Goal: Task Accomplishment & Management: Use online tool/utility

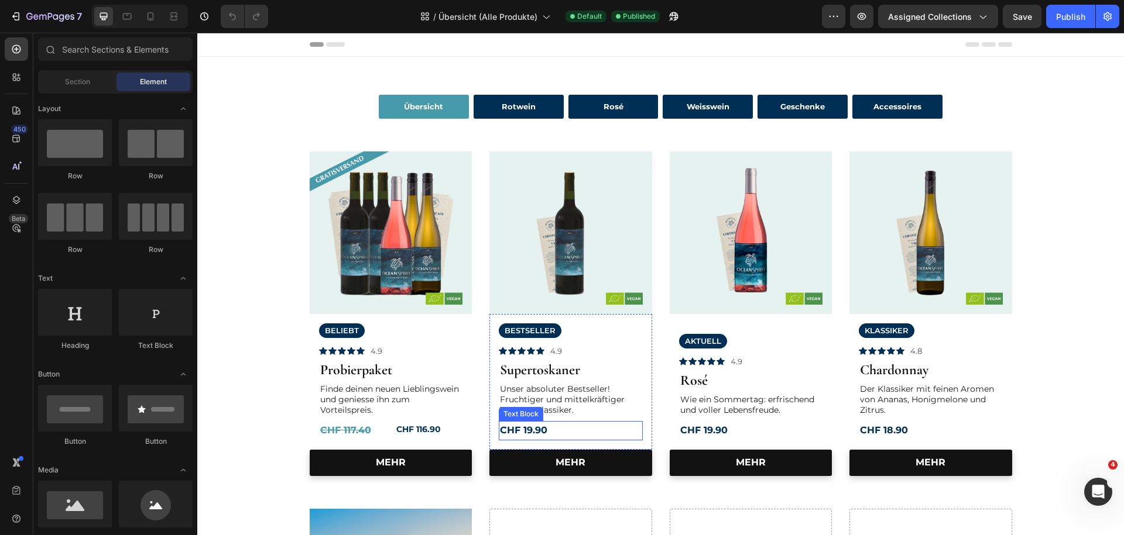
click at [519, 434] on strong "CHF 19.90" at bounding box center [523, 430] width 47 height 11
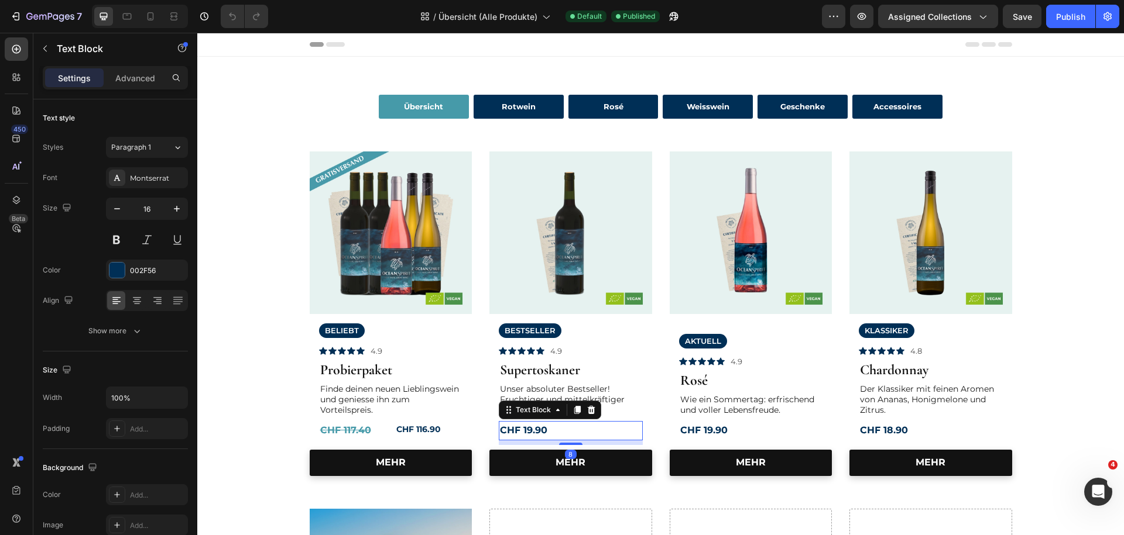
click at [525, 432] on strong "CHF 19.90" at bounding box center [523, 430] width 47 height 11
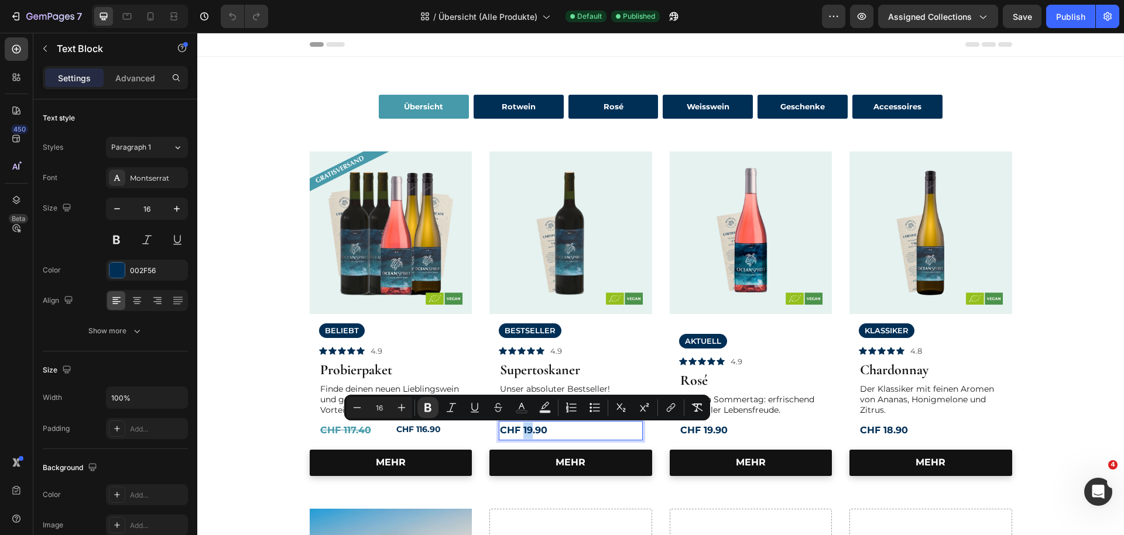
click at [525, 432] on strong "CHF 19.90" at bounding box center [523, 430] width 47 height 11
drag, startPoint x: 524, startPoint y: 431, endPoint x: 547, endPoint y: 431, distance: 22.8
click at [547, 431] on strong "CHF 19.90" at bounding box center [523, 430] width 47 height 11
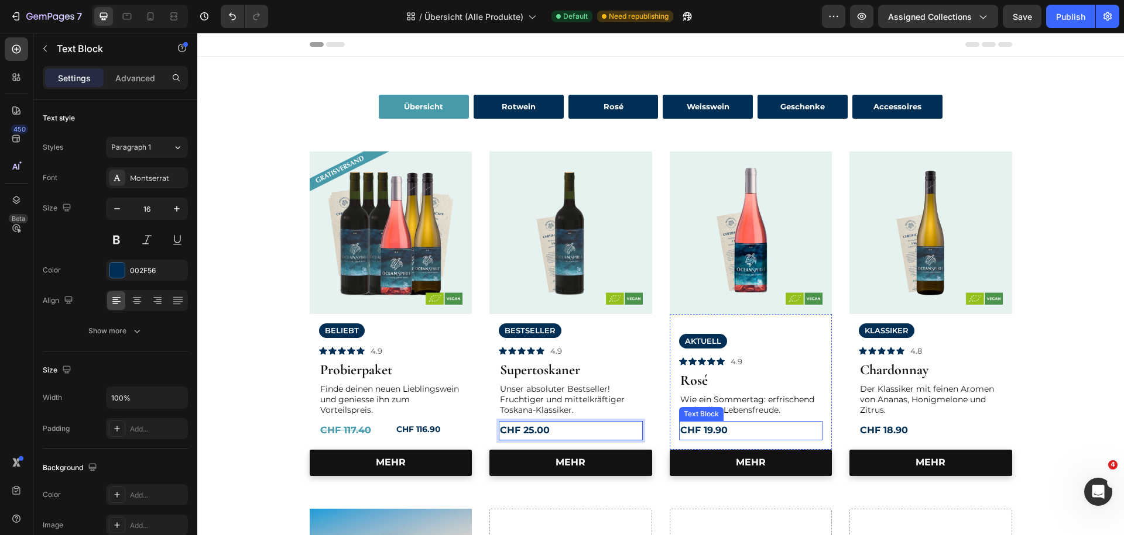
click at [718, 434] on strong "CHF 19.90" at bounding box center [703, 430] width 47 height 11
click at [719, 433] on strong "CHF 19.90" at bounding box center [703, 430] width 47 height 11
click at [713, 430] on strong "CHF 19.90" at bounding box center [703, 430] width 47 height 11
drag, startPoint x: 705, startPoint y: 430, endPoint x: 748, endPoint y: 430, distance: 42.7
click at [748, 430] on p "CHF 19.90" at bounding box center [751, 430] width 142 height 17
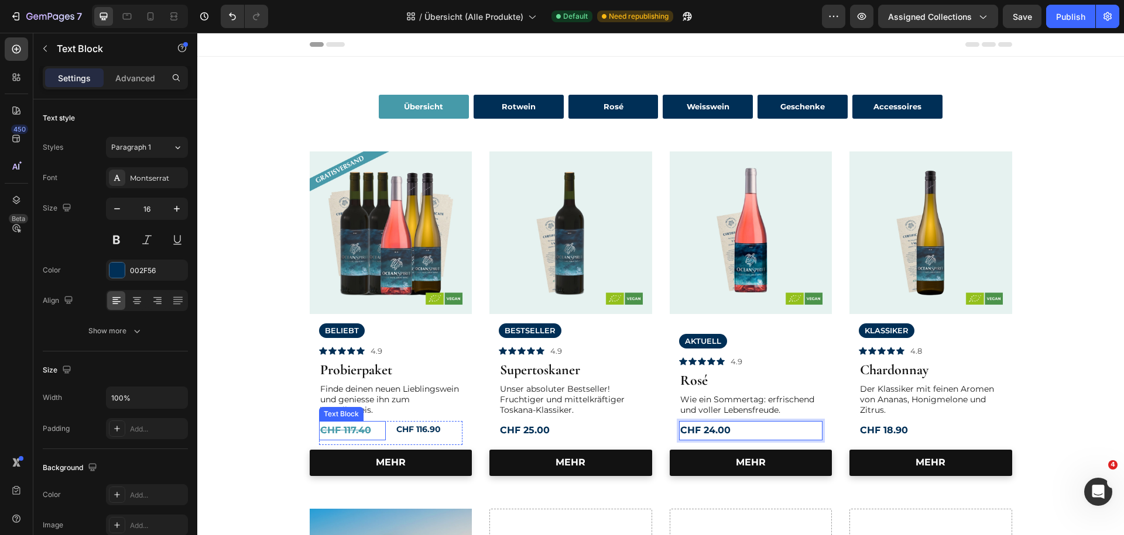
click at [358, 431] on strong "CHF 117.40" at bounding box center [345, 430] width 51 height 11
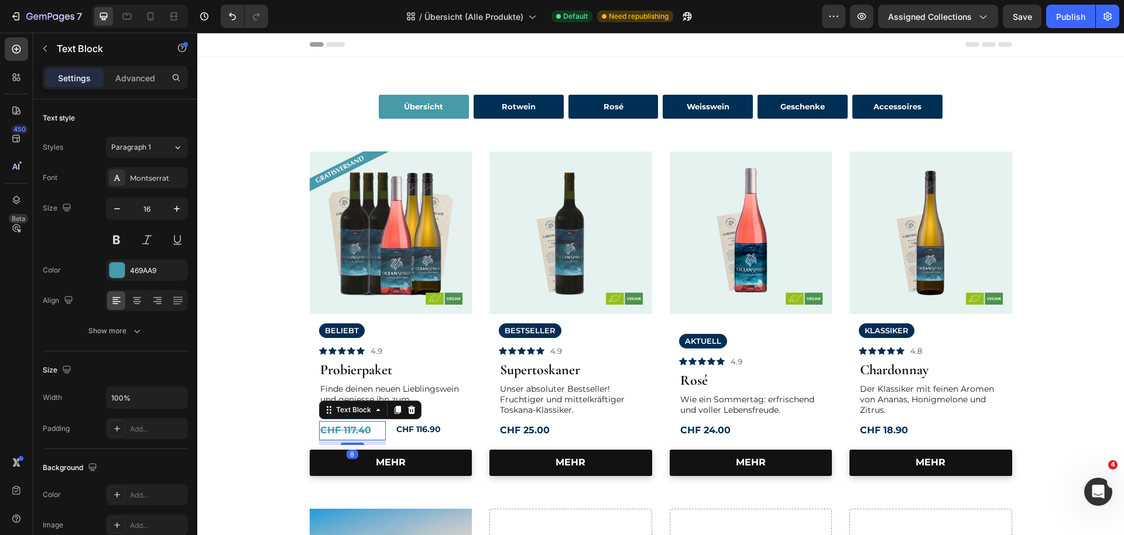
click at [356, 432] on strong "CHF 117.40" at bounding box center [345, 430] width 51 height 11
click at [369, 432] on strong "CHF 117.40" at bounding box center [345, 430] width 51 height 11
click at [439, 426] on strong "CHF 116.90" at bounding box center [418, 429] width 44 height 11
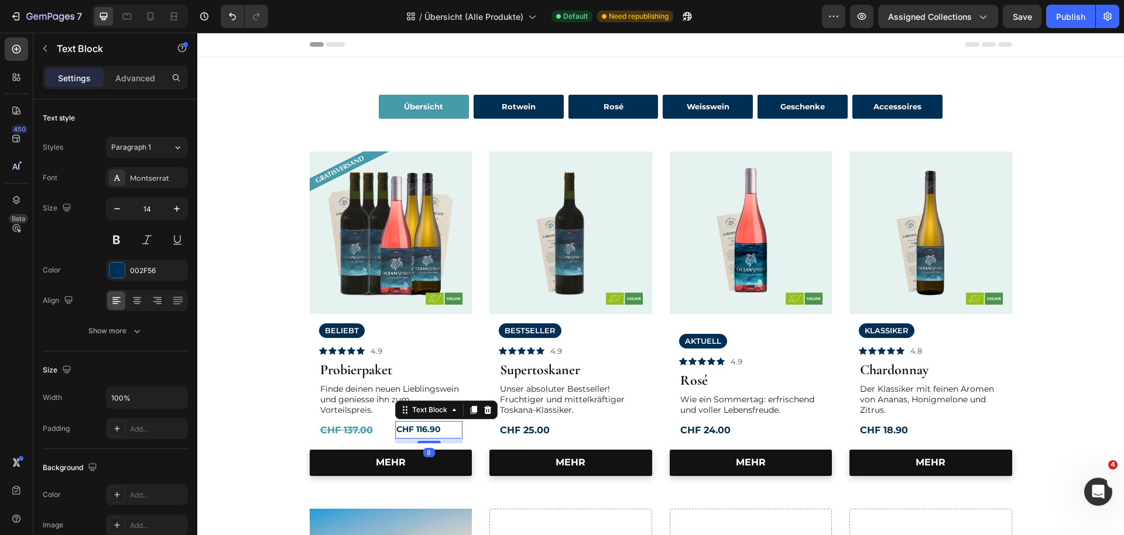
click at [435, 432] on strong "CHF 116.90" at bounding box center [418, 429] width 44 height 11
click at [423, 432] on strong "CHF 116.90" at bounding box center [418, 429] width 44 height 11
click at [446, 432] on p "CHF 116.90" at bounding box center [428, 429] width 65 height 15
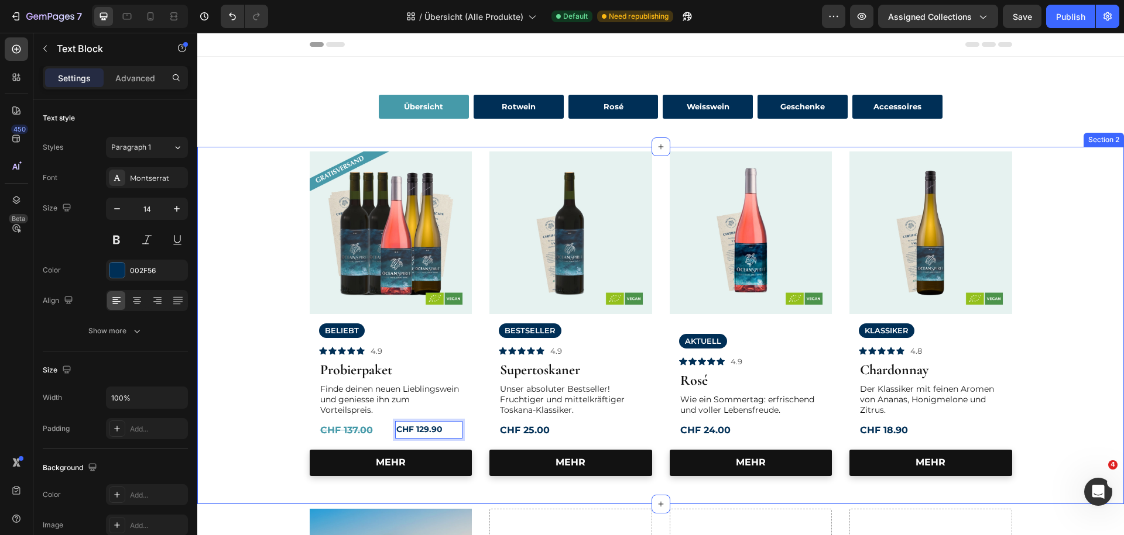
click at [1067, 380] on div "Image Row BELIEBT Text Block Icon Icon Icon Icon Icon Icon List 4.9 Text Block …" at bounding box center [660, 314] width 909 height 325
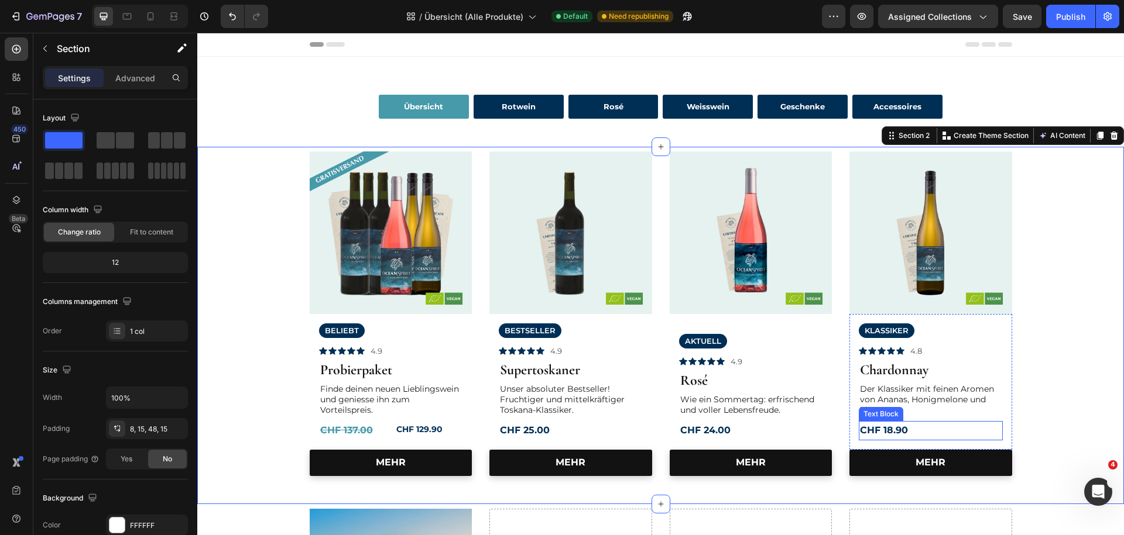
click at [888, 431] on strong "CHF 18.90" at bounding box center [884, 430] width 48 height 11
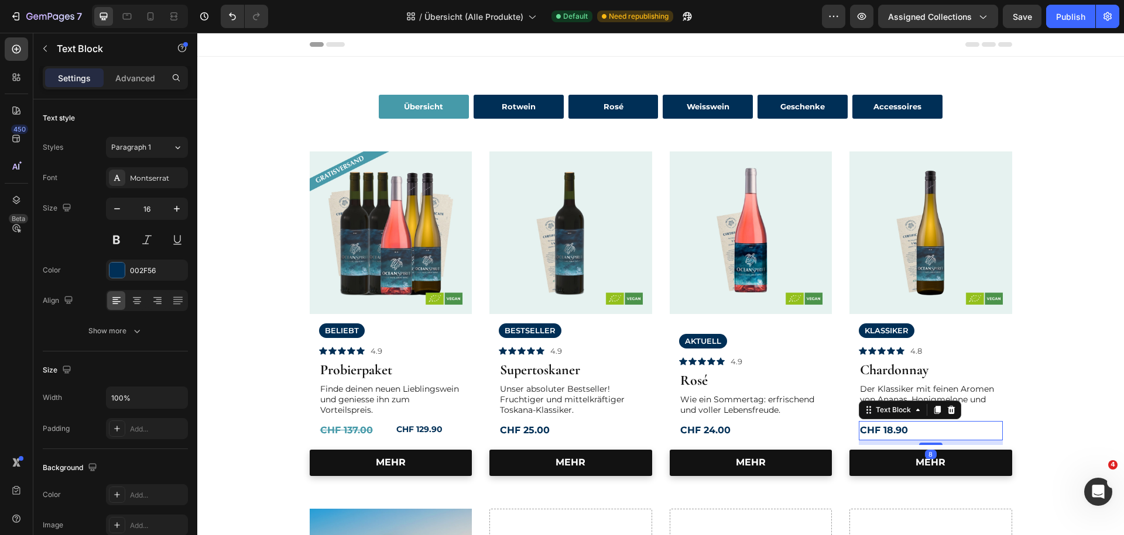
click at [891, 431] on strong "CHF 18.90" at bounding box center [884, 430] width 48 height 11
click at [892, 430] on strong "CHF 18.90" at bounding box center [884, 430] width 48 height 11
click at [883, 431] on strong "CHF 18.90" at bounding box center [884, 430] width 48 height 11
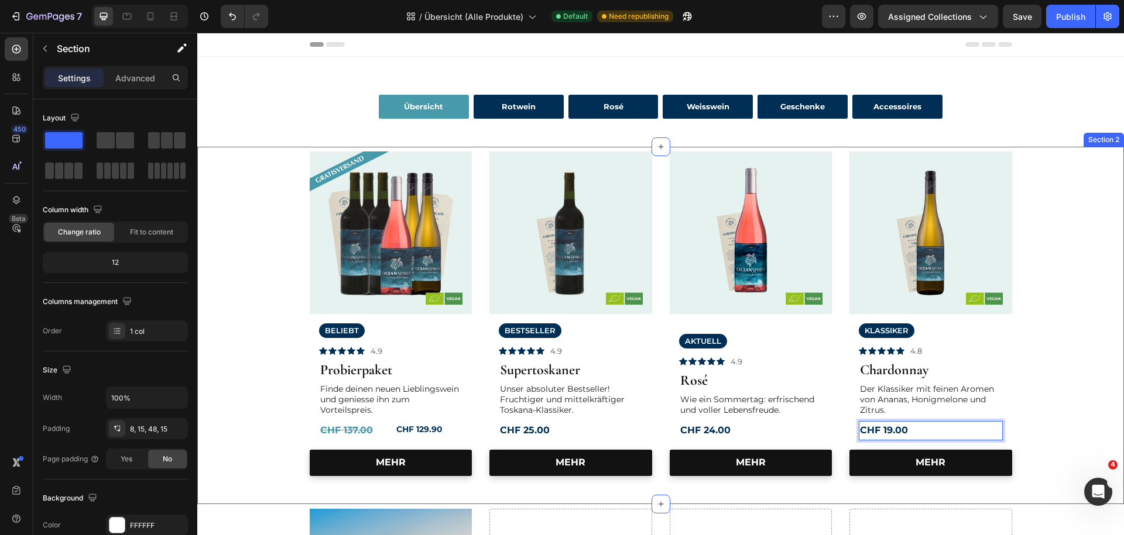
click at [246, 348] on div "Image Row BELIEBT Text Block Icon Icon Icon Icon Icon Icon List 4.9 Text Block …" at bounding box center [660, 314] width 909 height 325
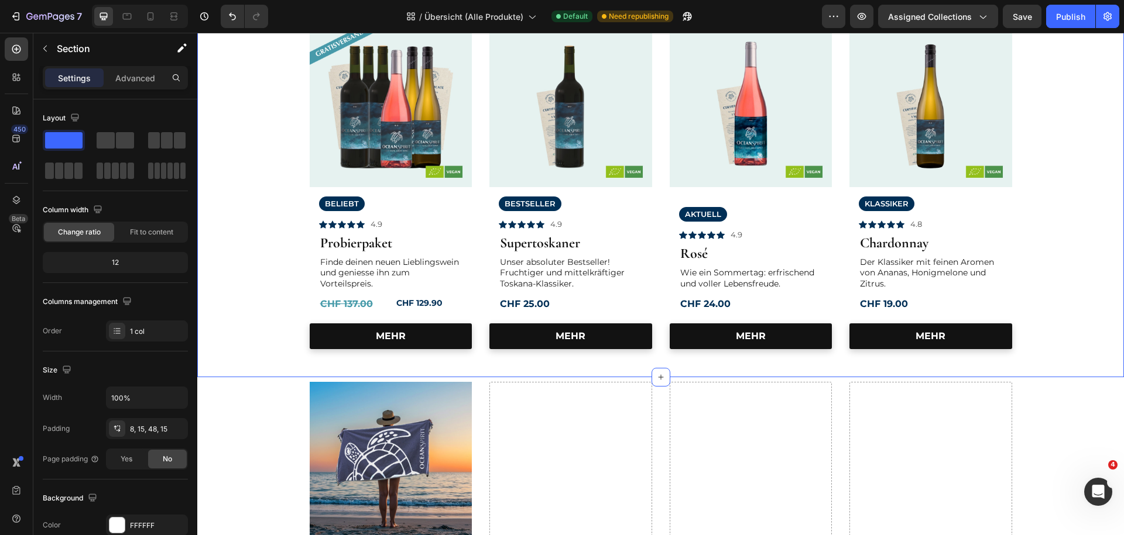
scroll to position [63, 0]
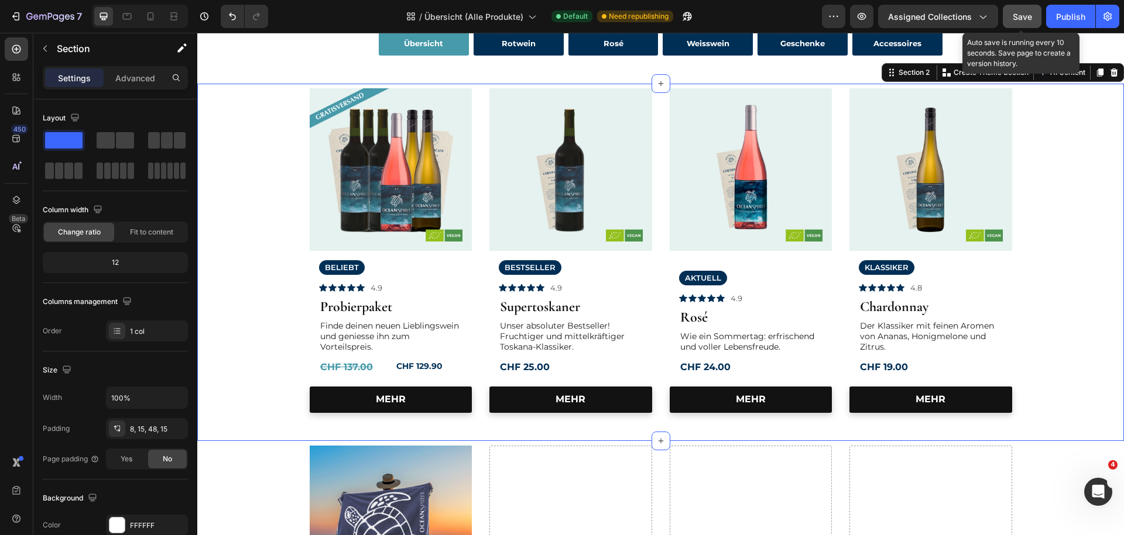
click at [1030, 20] on span "Save" at bounding box center [1021, 17] width 19 height 10
click at [1057, 15] on div "Publish" at bounding box center [1070, 17] width 29 height 12
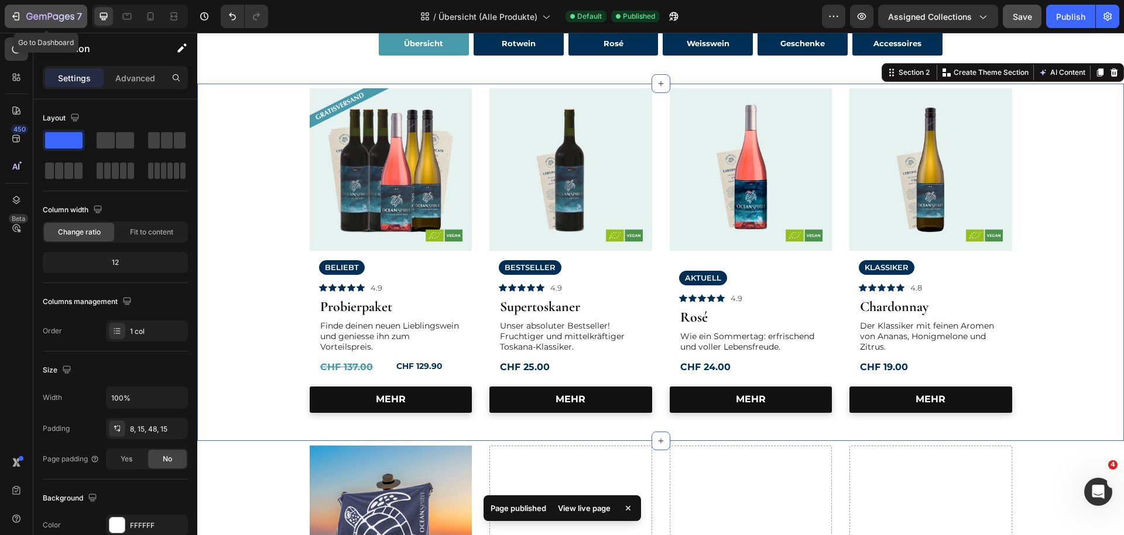
click at [35, 22] on icon "button" at bounding box center [50, 17] width 48 height 10
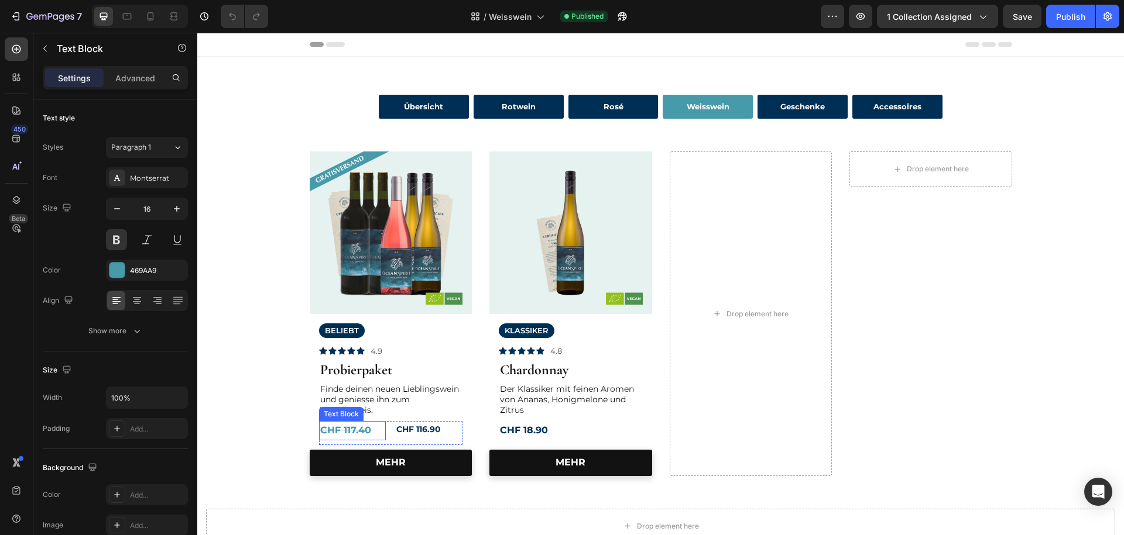
click at [358, 433] on s "CHF 117.40" at bounding box center [345, 430] width 51 height 11
click at [358, 434] on s "CHF 117.40" at bounding box center [345, 430] width 51 height 11
click at [362, 434] on s "CHF 117.40" at bounding box center [345, 430] width 51 height 11
click at [376, 432] on p "CHF 117.40" at bounding box center [352, 430] width 65 height 17
click at [437, 436] on p "CHF 116.90" at bounding box center [428, 429] width 65 height 15
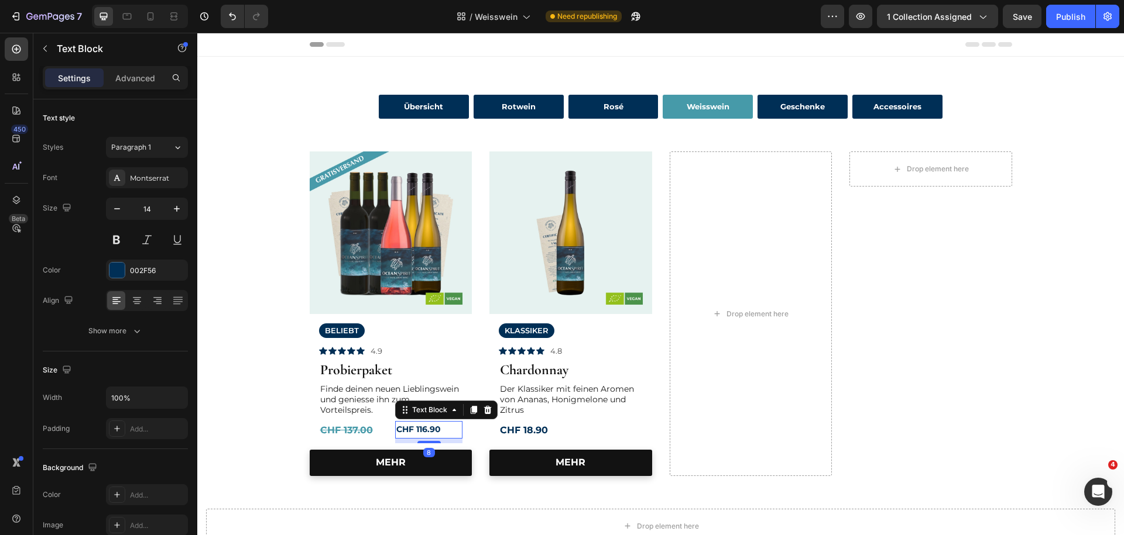
click at [440, 433] on strong "CHF 116.90" at bounding box center [418, 429] width 44 height 11
click at [526, 429] on strong "CHF 18.90" at bounding box center [524, 430] width 48 height 11
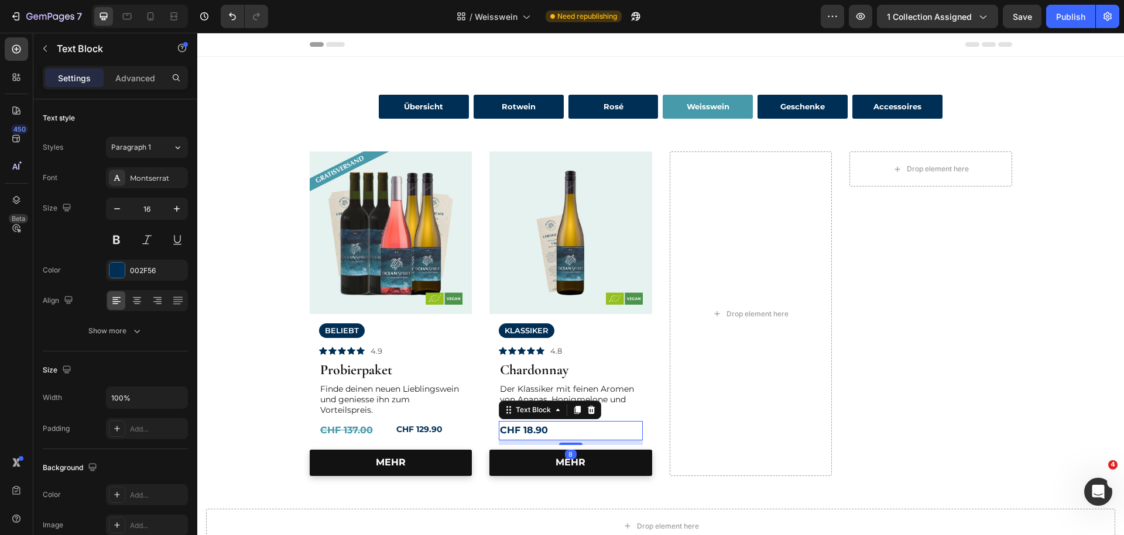
click at [528, 429] on strong "CHF 18.90" at bounding box center [524, 430] width 48 height 11
click at [545, 431] on strong "CHF 18.90" at bounding box center [524, 430] width 48 height 11
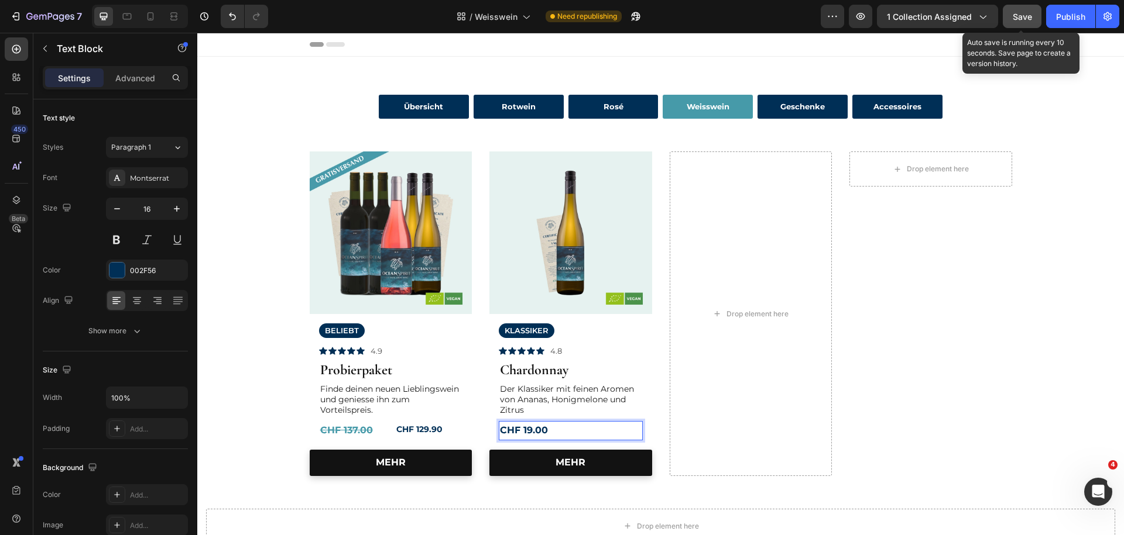
click at [1020, 22] on div "Save" at bounding box center [1021, 17] width 19 height 12
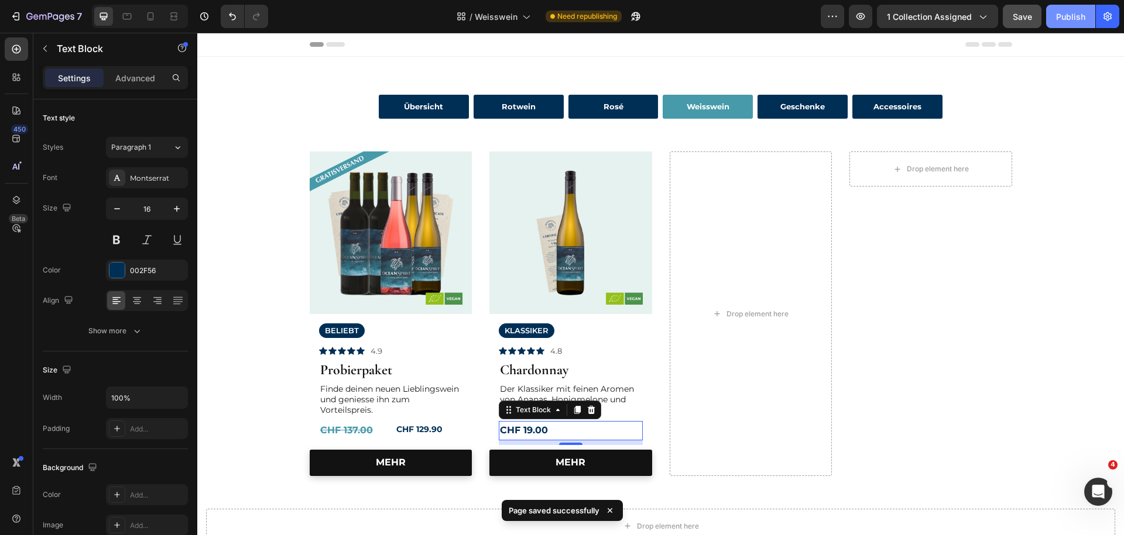
click at [1070, 20] on div "Publish" at bounding box center [1070, 17] width 29 height 12
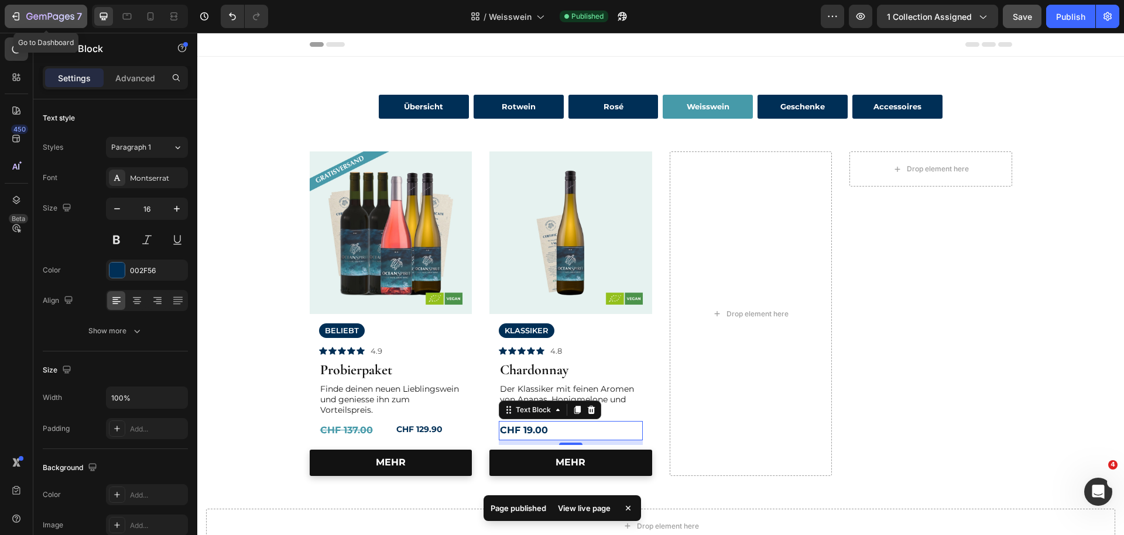
click at [25, 22] on div "7" at bounding box center [46, 16] width 72 height 14
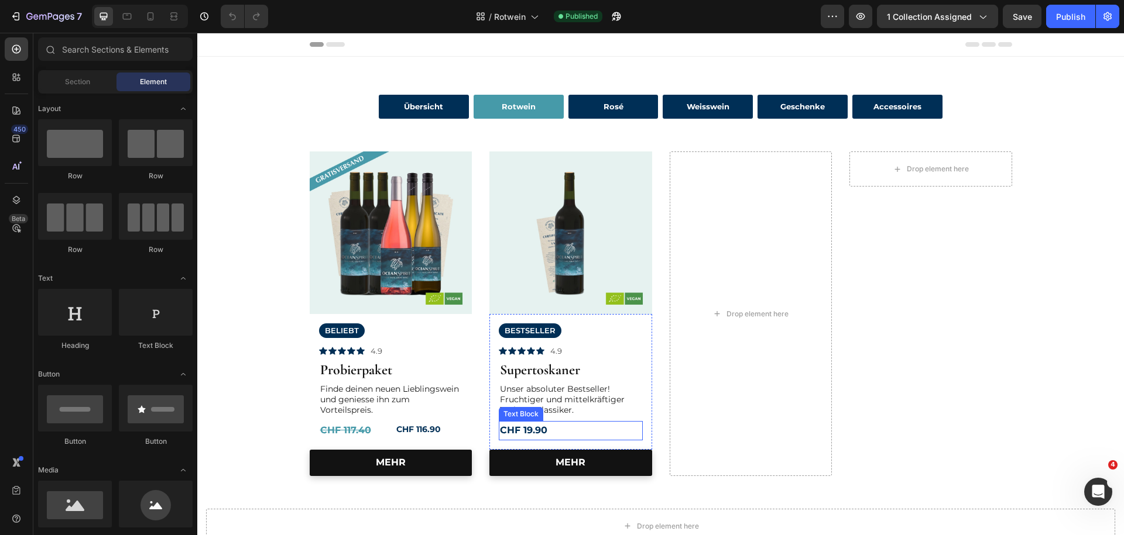
click at [521, 432] on strong "CHF 19.90" at bounding box center [523, 430] width 47 height 11
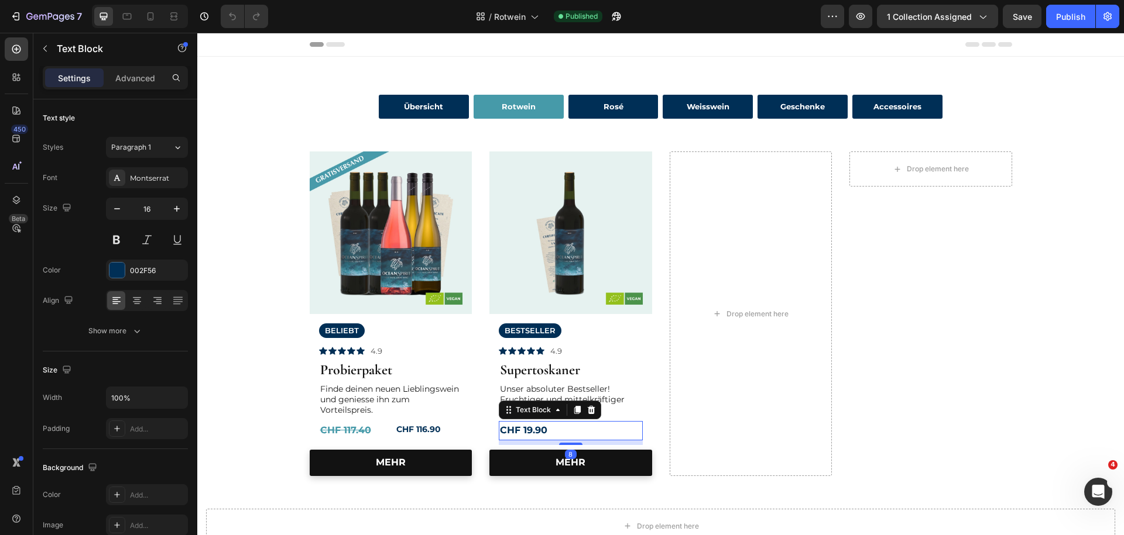
click at [527, 432] on strong "CHF 19.90" at bounding box center [523, 430] width 47 height 11
click at [552, 433] on p "CHF 19.90" at bounding box center [571, 430] width 142 height 17
click at [365, 436] on s "CHF 117.40" at bounding box center [345, 430] width 51 height 11
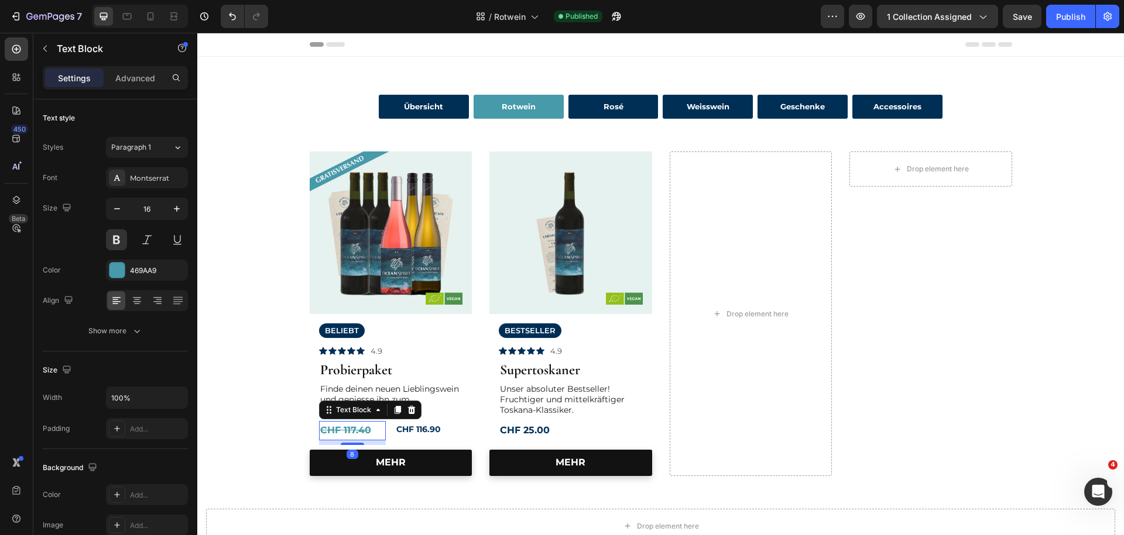
click at [362, 435] on s "CHF 117.40" at bounding box center [345, 430] width 51 height 11
click at [372, 435] on p "CHF 117.40" at bounding box center [352, 430] width 65 height 17
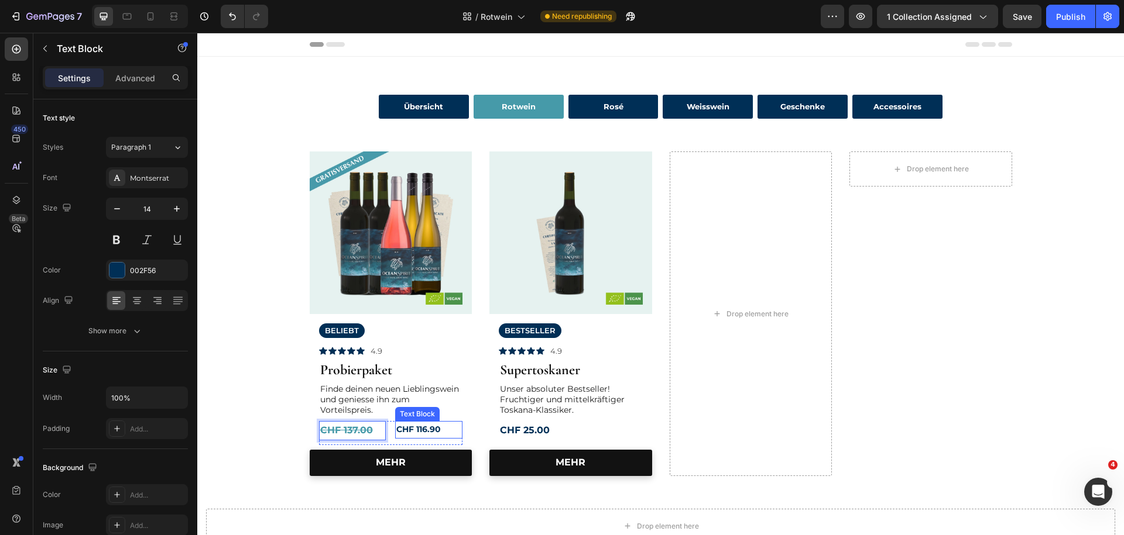
click at [437, 434] on strong "CHF 116.90" at bounding box center [418, 429] width 44 height 11
click at [443, 434] on p "CHF 116.90" at bounding box center [428, 429] width 65 height 15
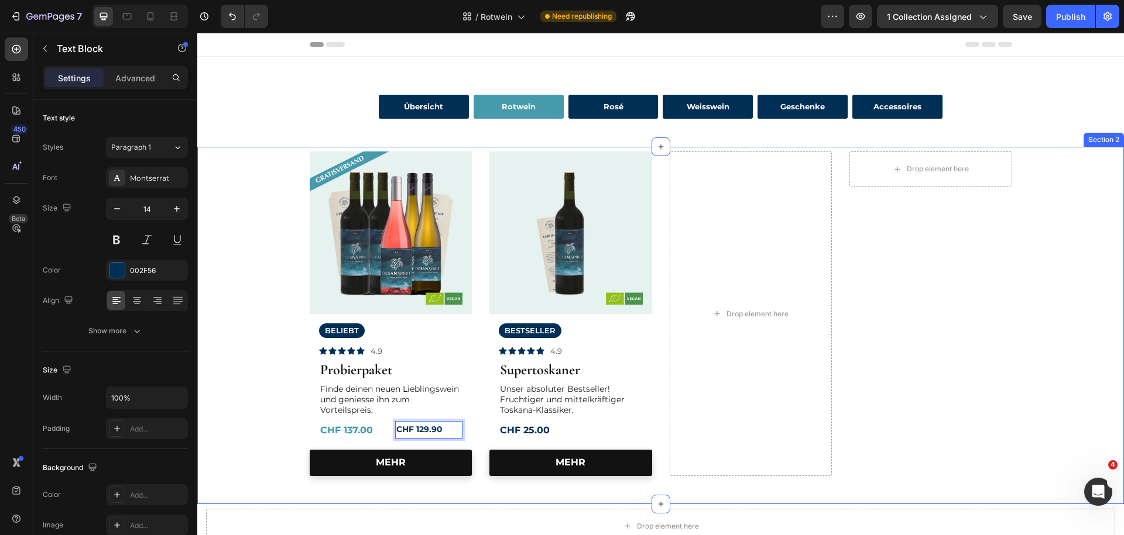
click at [250, 315] on div "Image Row BELIEBT Text Block Icon Icon Icon Icon Icon Icon List 4.9 Text Block …" at bounding box center [660, 314] width 909 height 325
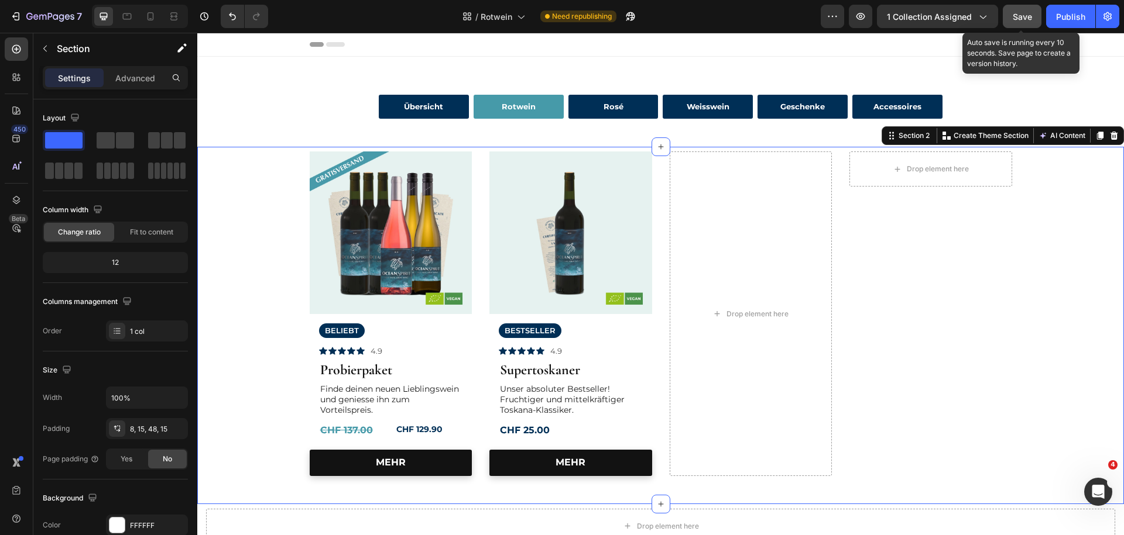
click at [1017, 16] on span "Save" at bounding box center [1021, 17] width 19 height 10
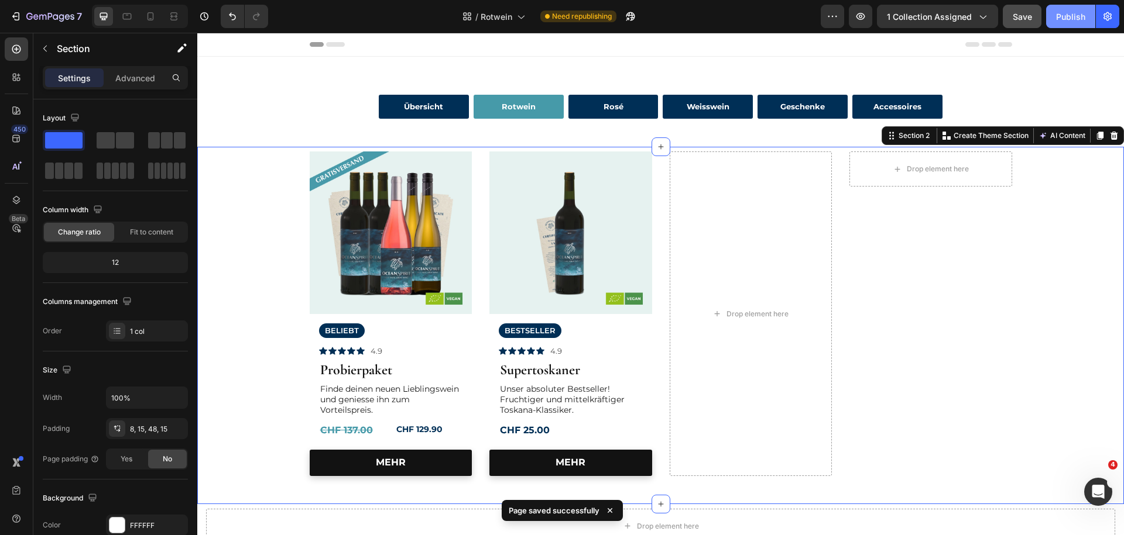
click at [1066, 15] on div "Publish" at bounding box center [1070, 17] width 29 height 12
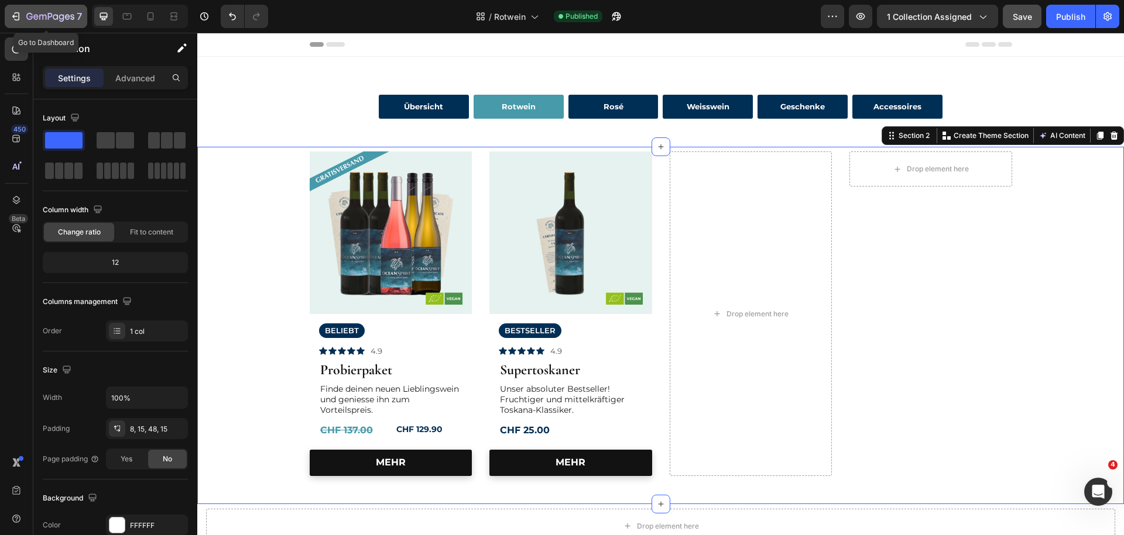
click at [28, 18] on icon "button" at bounding box center [29, 16] width 6 height 7
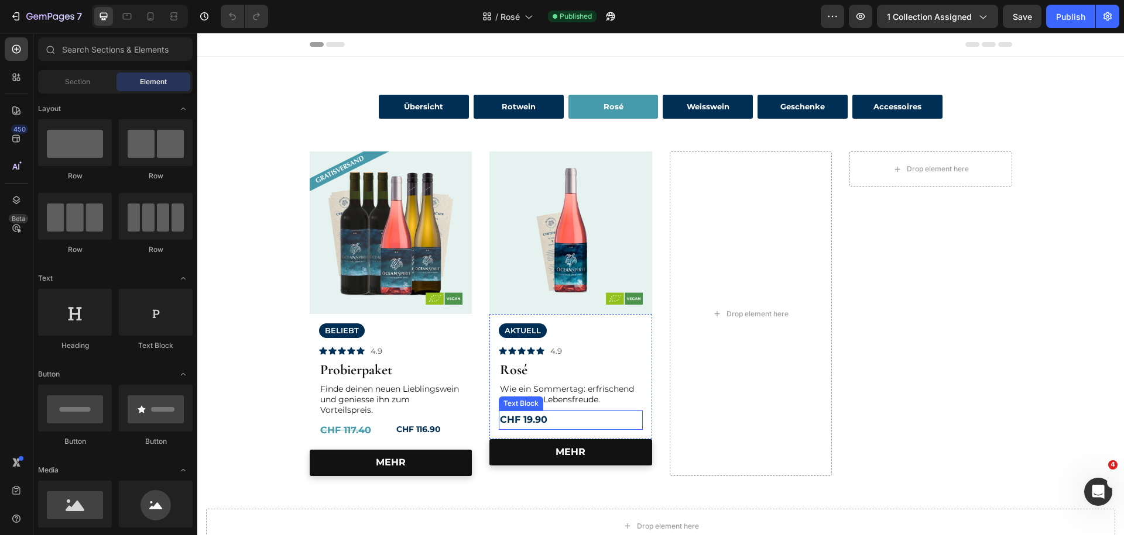
click at [550, 425] on p "CHF 19.90" at bounding box center [571, 420] width 142 height 17
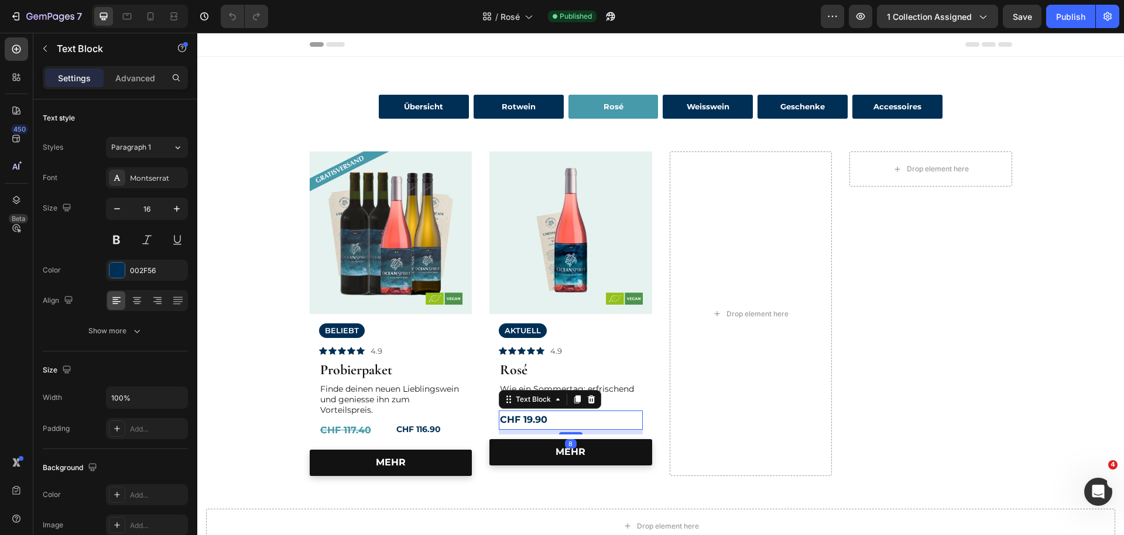
click at [552, 423] on p "CHF 19.90" at bounding box center [571, 420] width 142 height 17
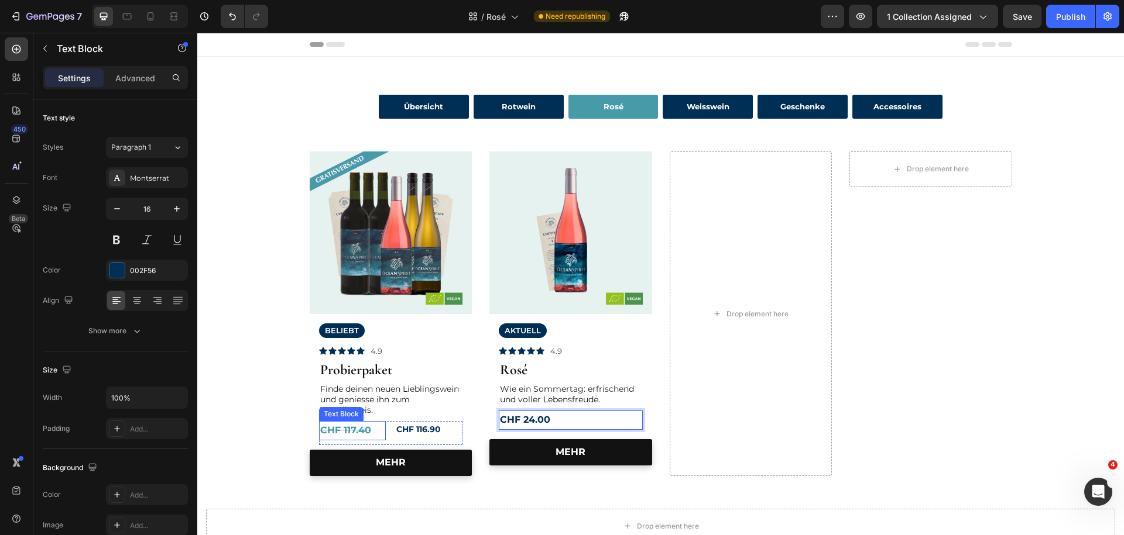
click at [373, 436] on p "CHF 117.40" at bounding box center [352, 430] width 65 height 17
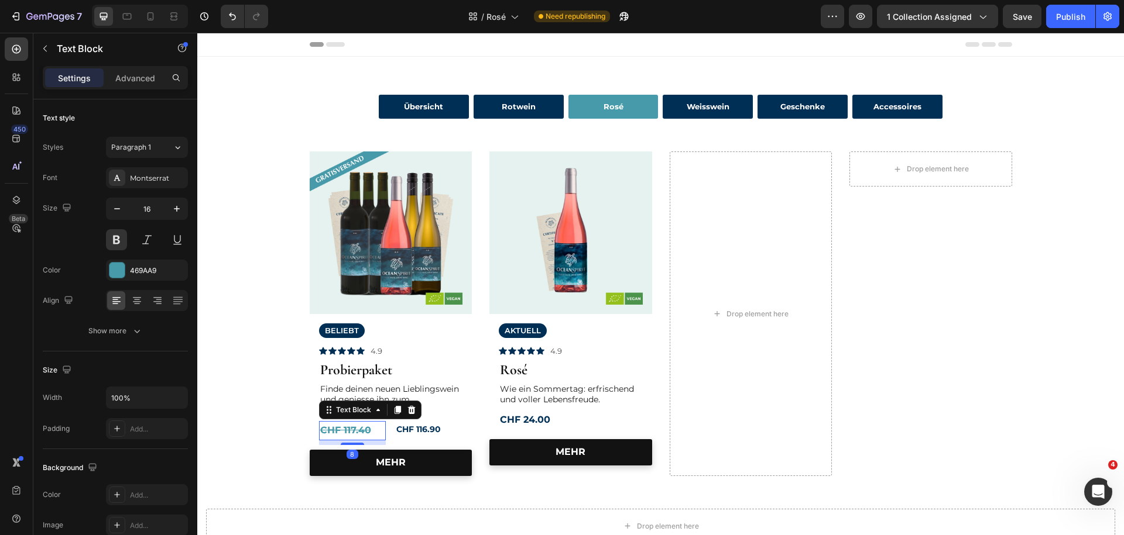
click at [370, 433] on s "CHF 117.40" at bounding box center [345, 430] width 51 height 11
click at [422, 430] on strong "CHF 116.90" at bounding box center [418, 429] width 44 height 11
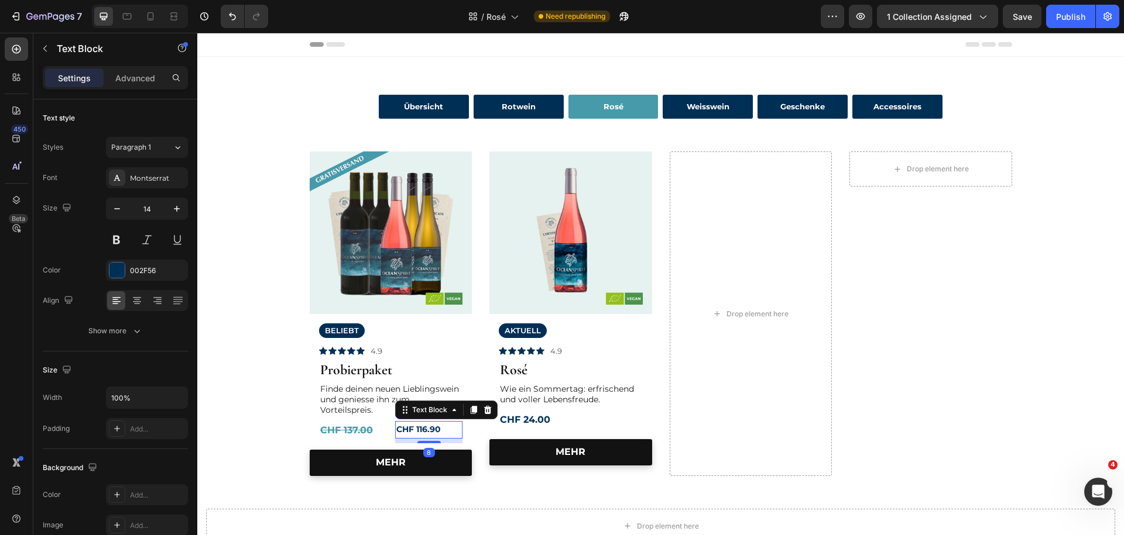
click at [425, 430] on strong "CHF 116.90" at bounding box center [418, 429] width 44 height 11
click at [435, 430] on strong "CHF 116.90" at bounding box center [418, 429] width 44 height 11
click at [442, 429] on p "CHF 116.90" at bounding box center [428, 429] width 65 height 15
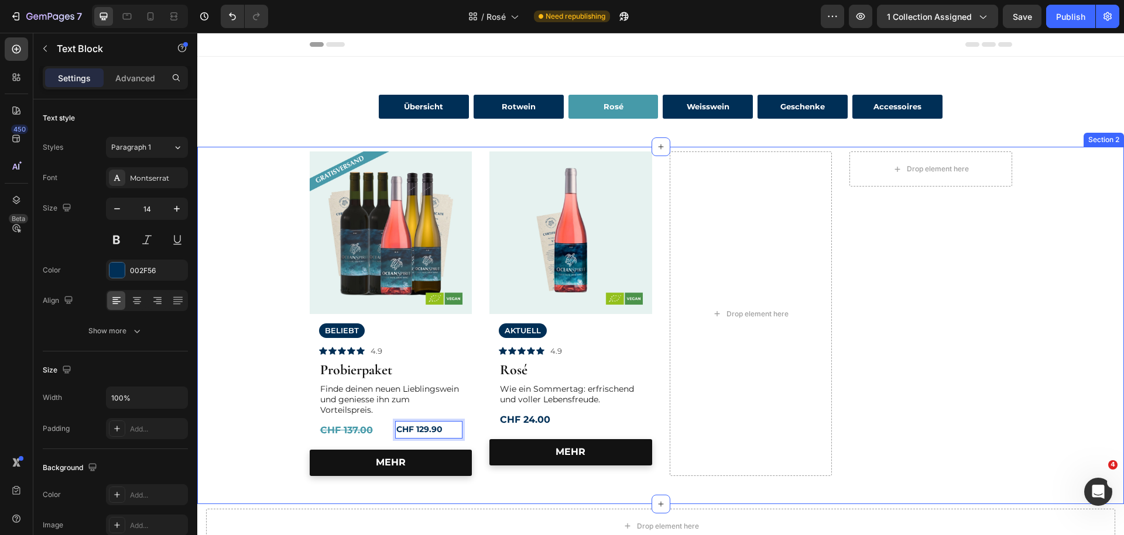
click at [240, 346] on div "Image Row BELIEBT Text Block Icon Icon Icon Icon Icon Icon List 4.9 Text Block …" at bounding box center [660, 314] width 909 height 325
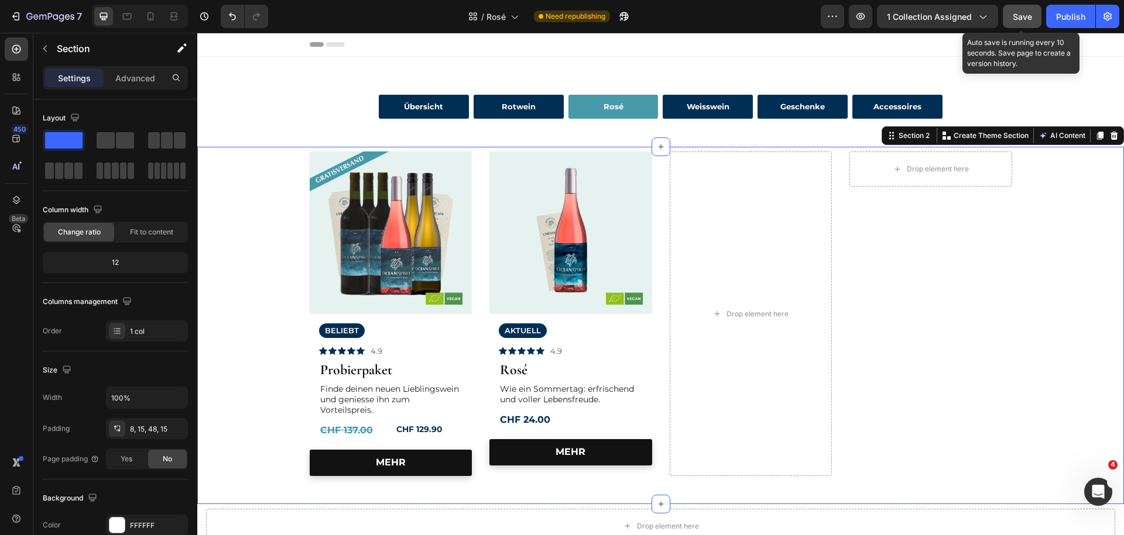
click at [1017, 19] on span "Save" at bounding box center [1021, 17] width 19 height 10
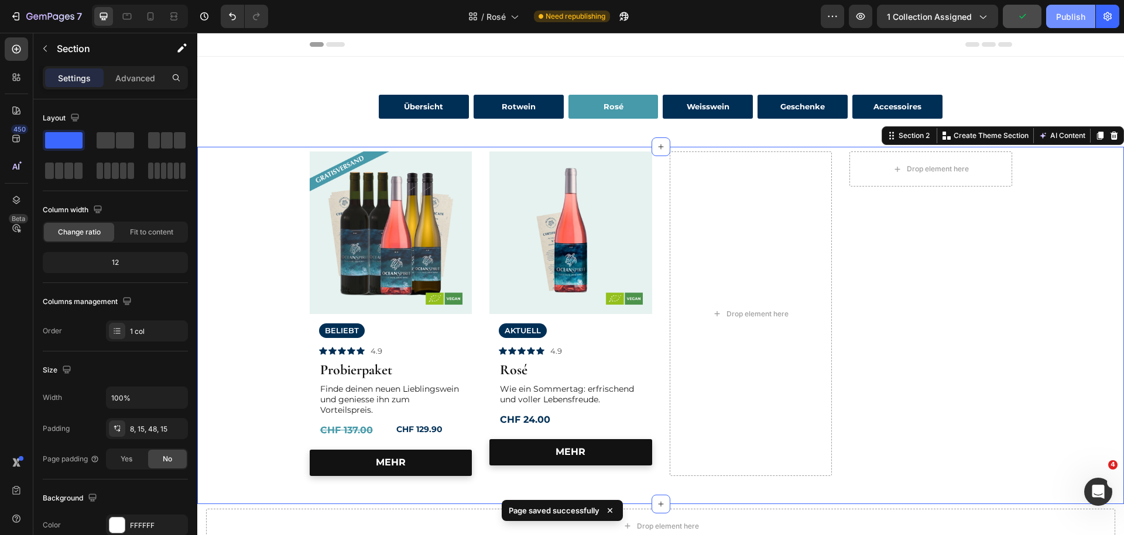
click at [1060, 13] on div "Publish" at bounding box center [1070, 17] width 29 height 12
